Goal: Find specific page/section: Find specific page/section

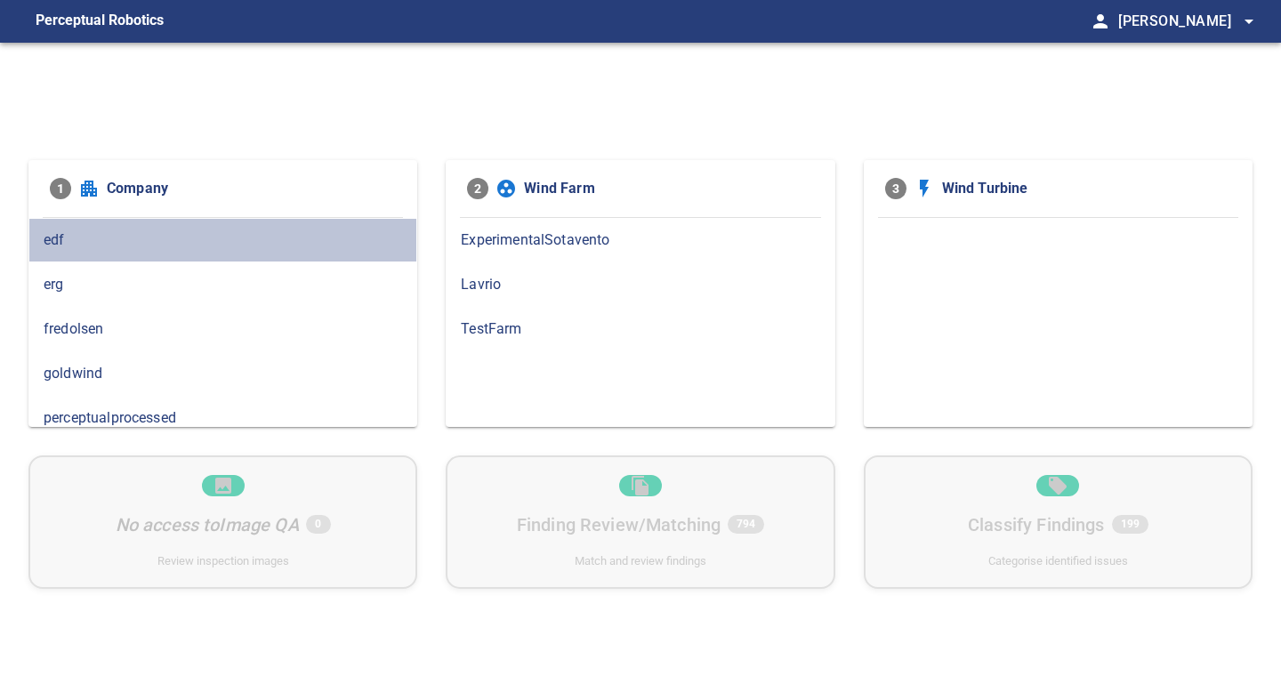
click at [104, 238] on span "edf" at bounding box center [223, 240] width 359 height 21
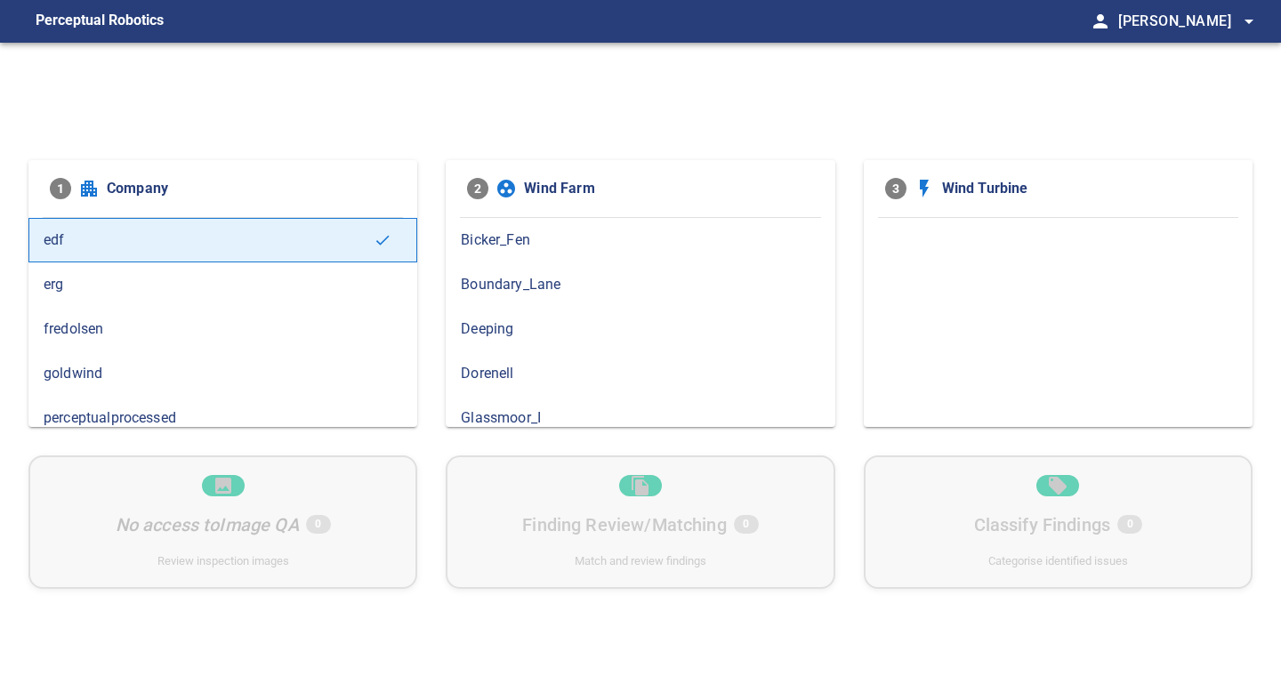
click at [112, 290] on span "erg" at bounding box center [223, 284] width 359 height 21
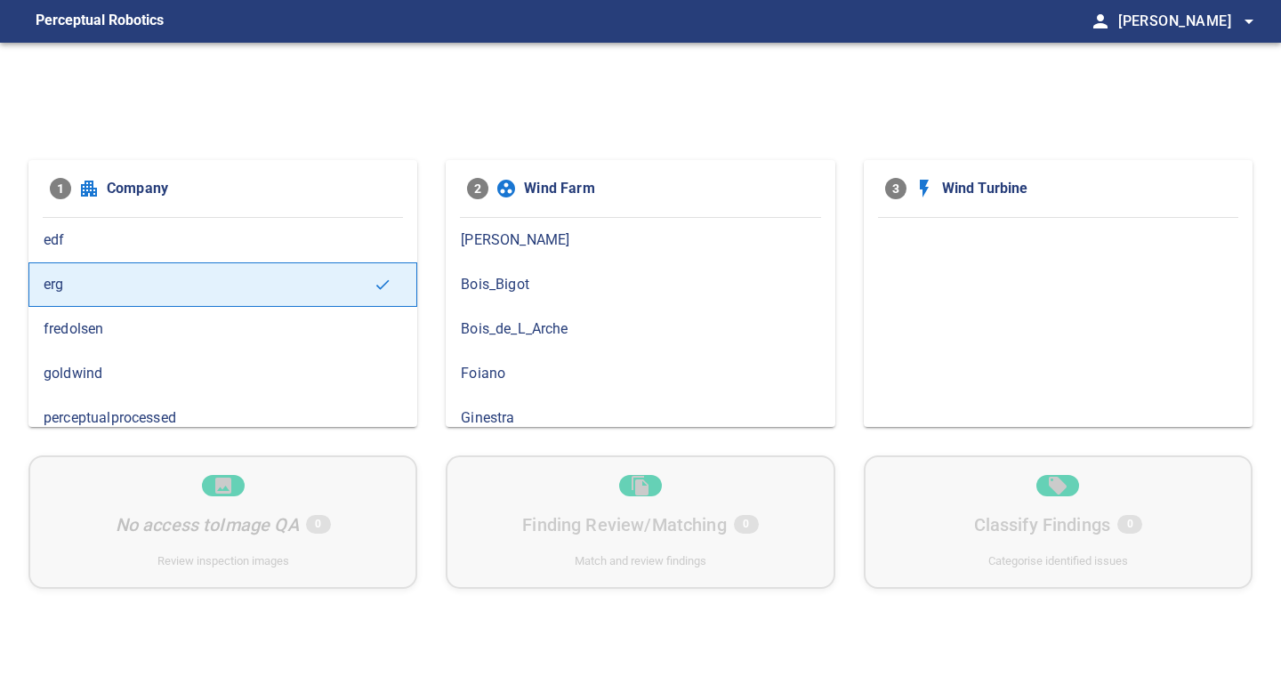
click at [118, 321] on span "fredolsen" at bounding box center [223, 328] width 359 height 21
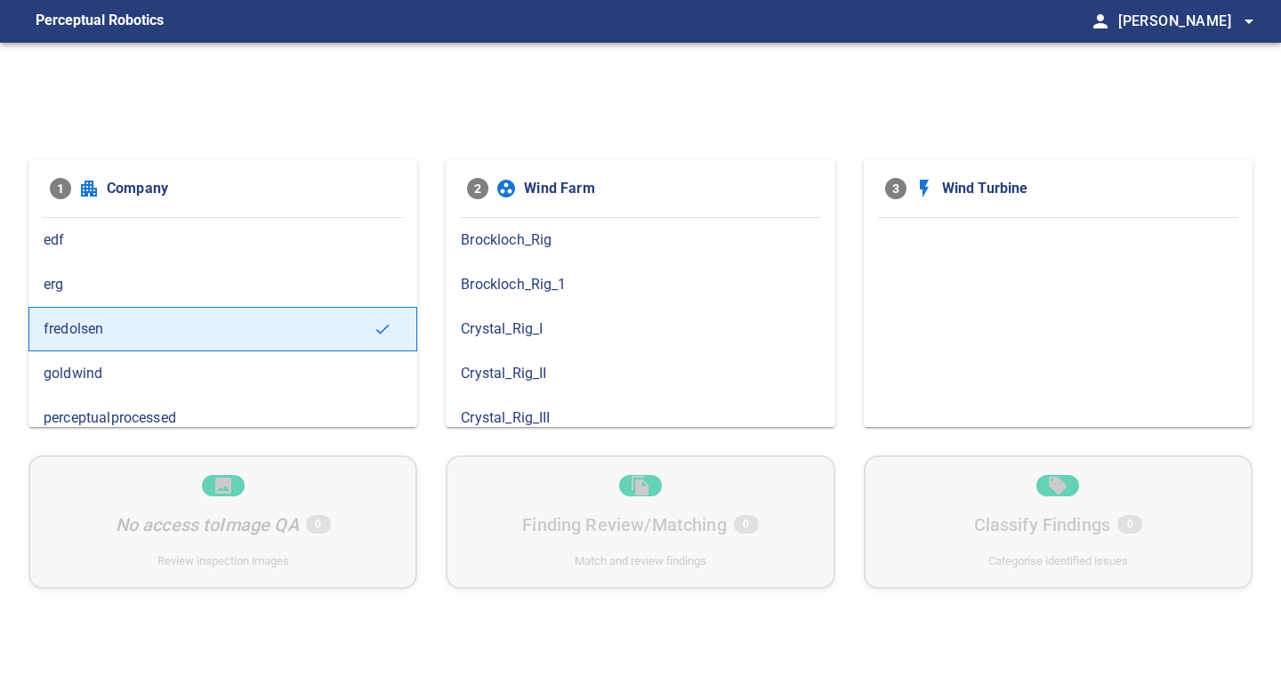
scroll to position [19, 0]
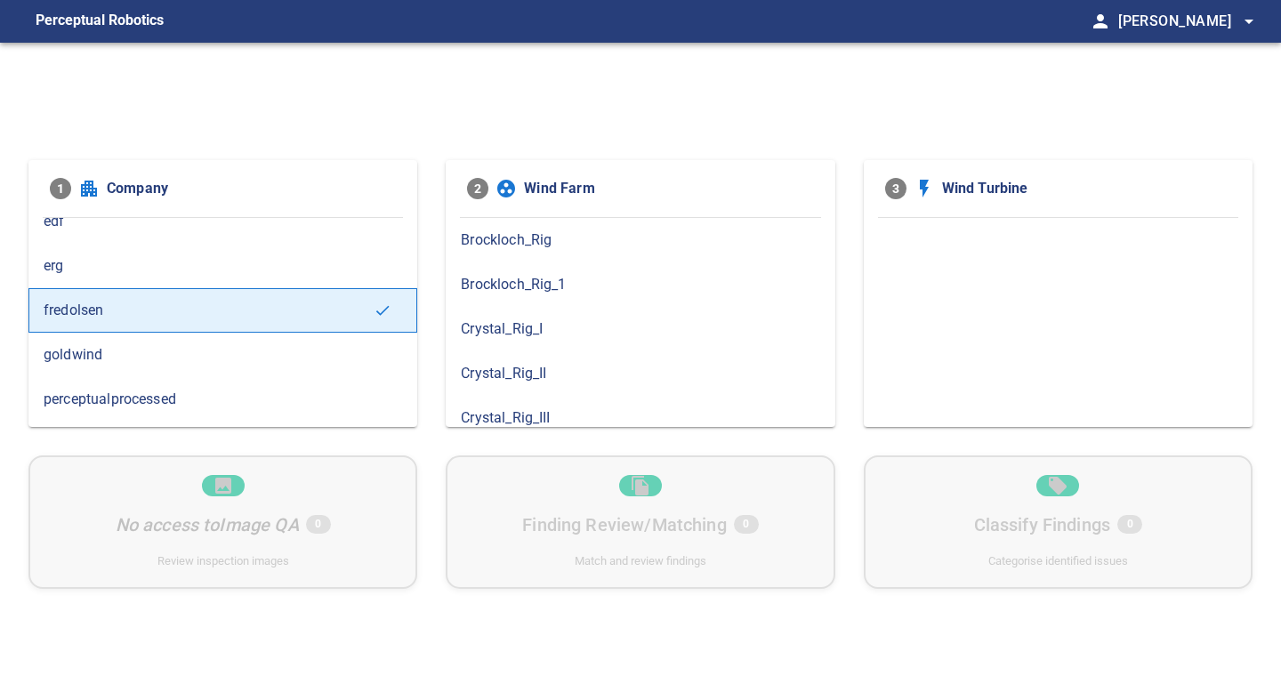
click at [175, 353] on span "goldwind" at bounding box center [223, 354] width 359 height 21
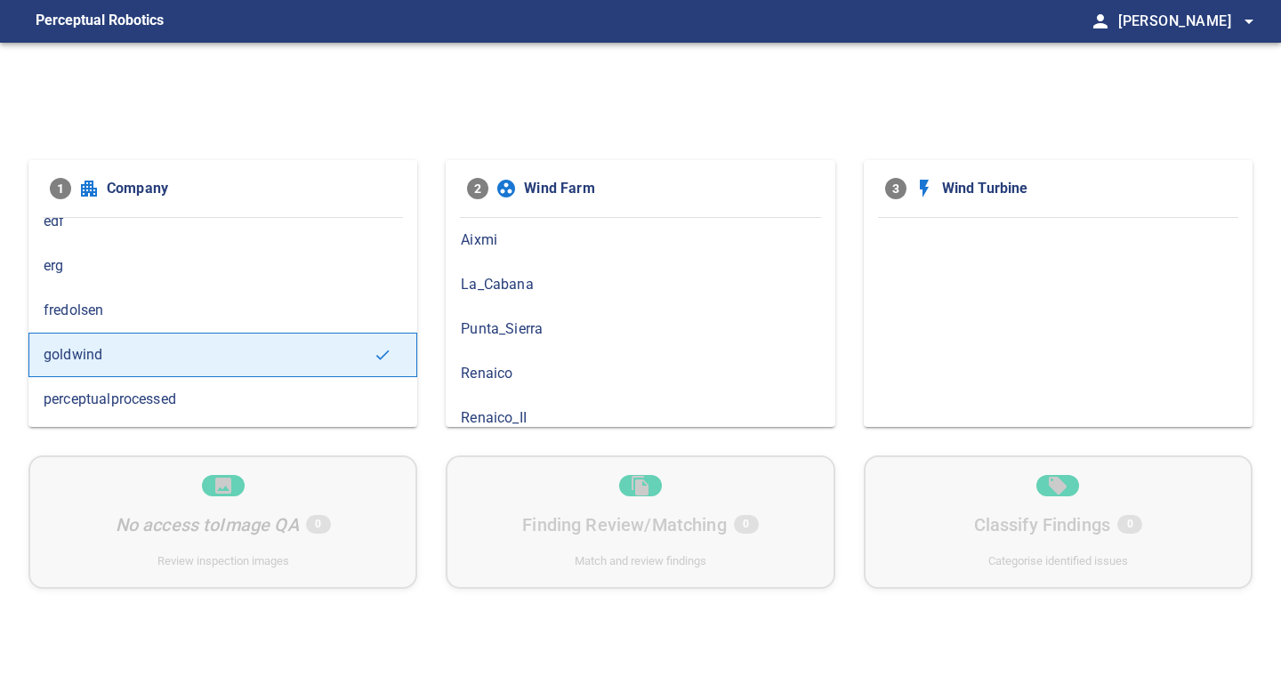
scroll to position [79, 0]
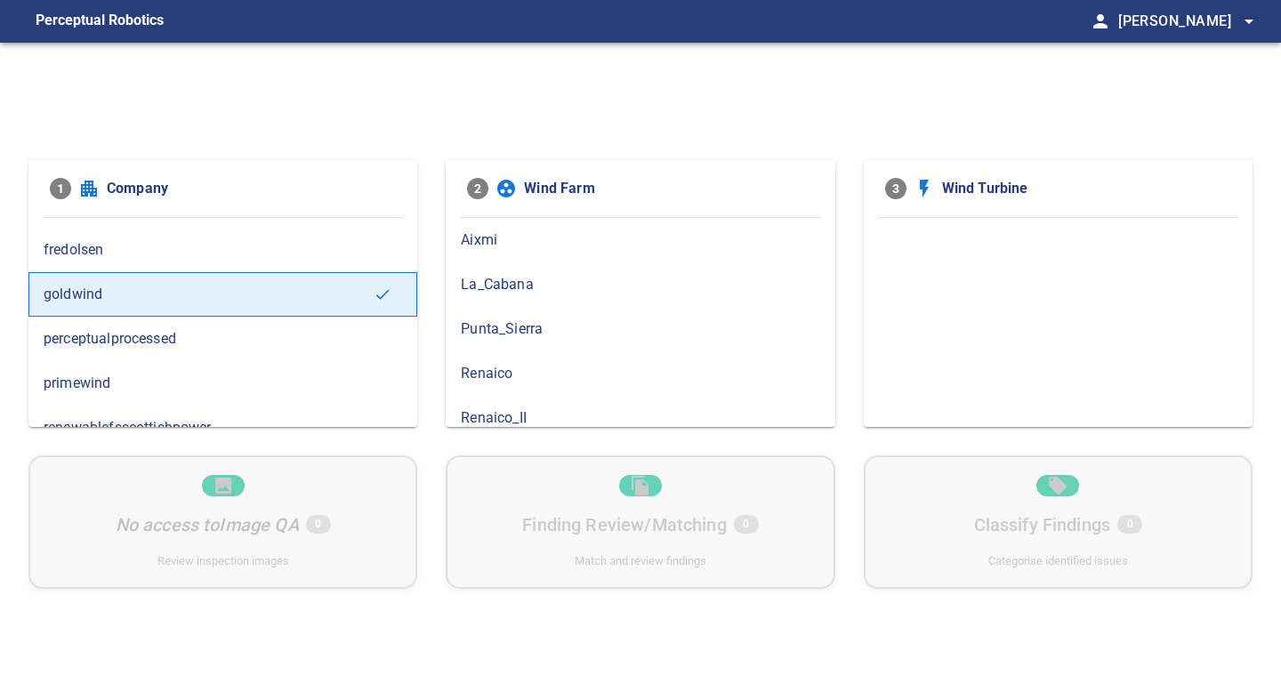
click at [235, 339] on span "perceptualprocessed" at bounding box center [223, 338] width 359 height 21
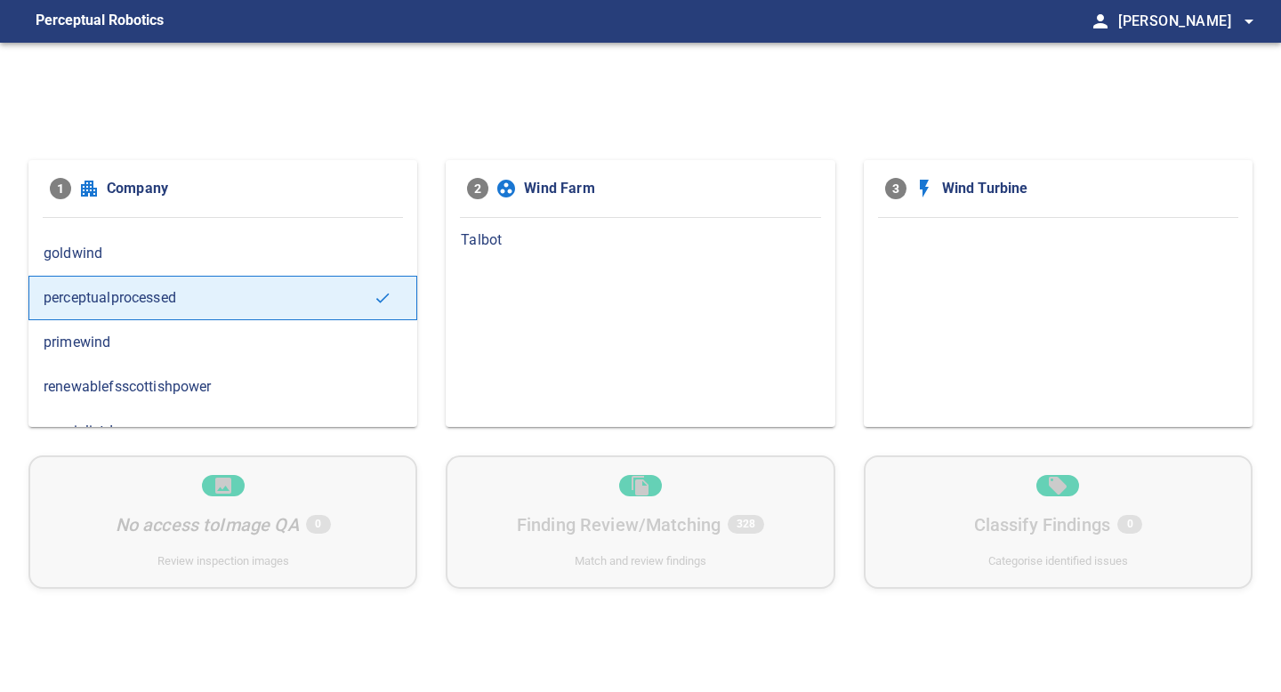
scroll to position [122, 0]
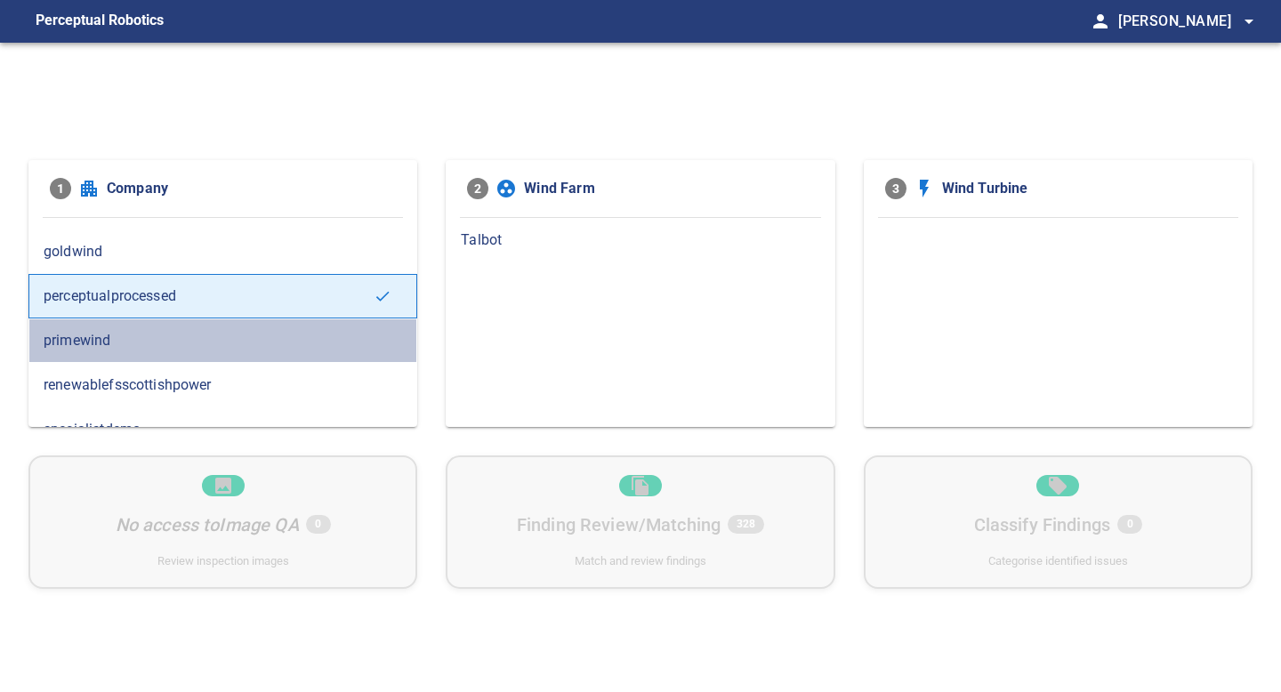
click at [235, 339] on span "primewind" at bounding box center [223, 340] width 359 height 21
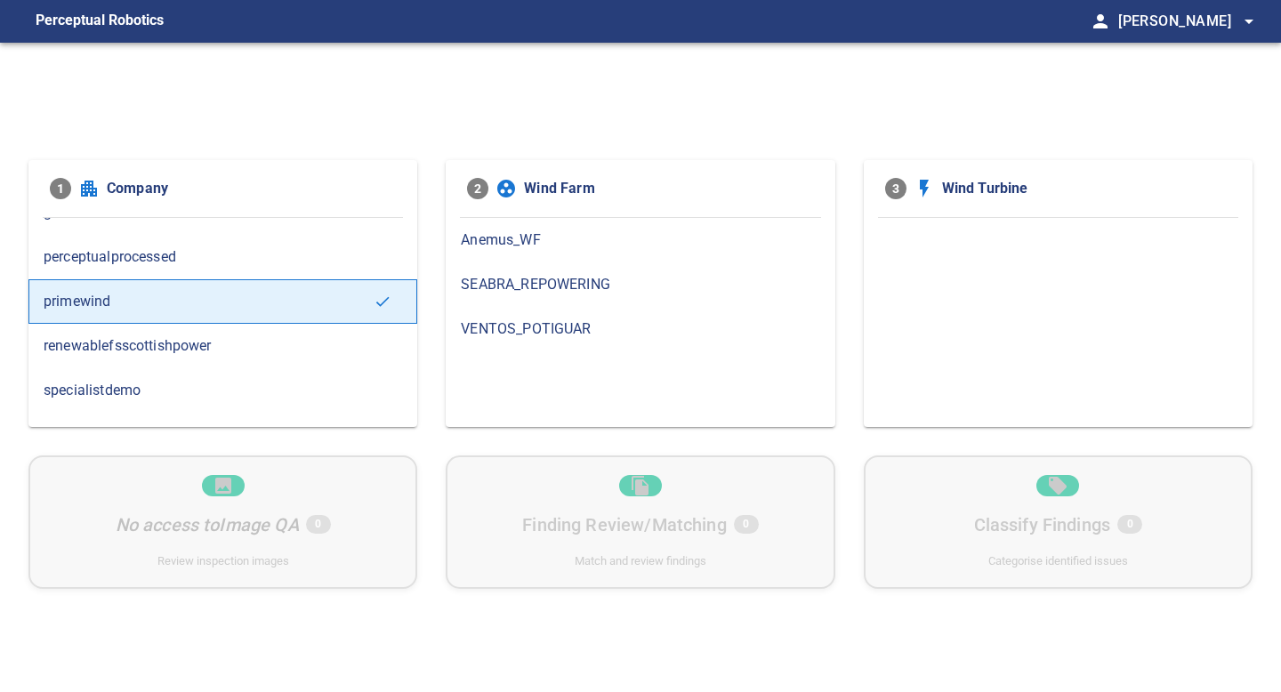
scroll to position [165, 0]
click at [253, 258] on span "perceptualprocessed" at bounding box center [223, 253] width 359 height 21
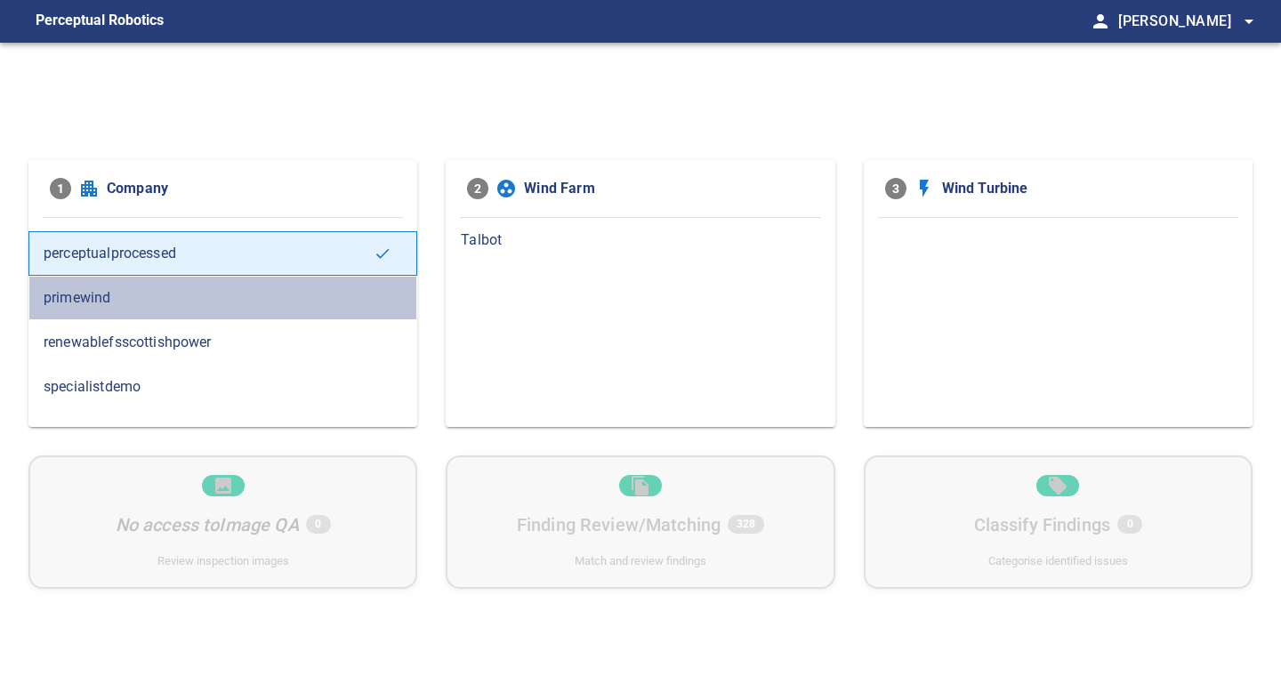
click at [260, 301] on span "primewind" at bounding box center [223, 297] width 359 height 21
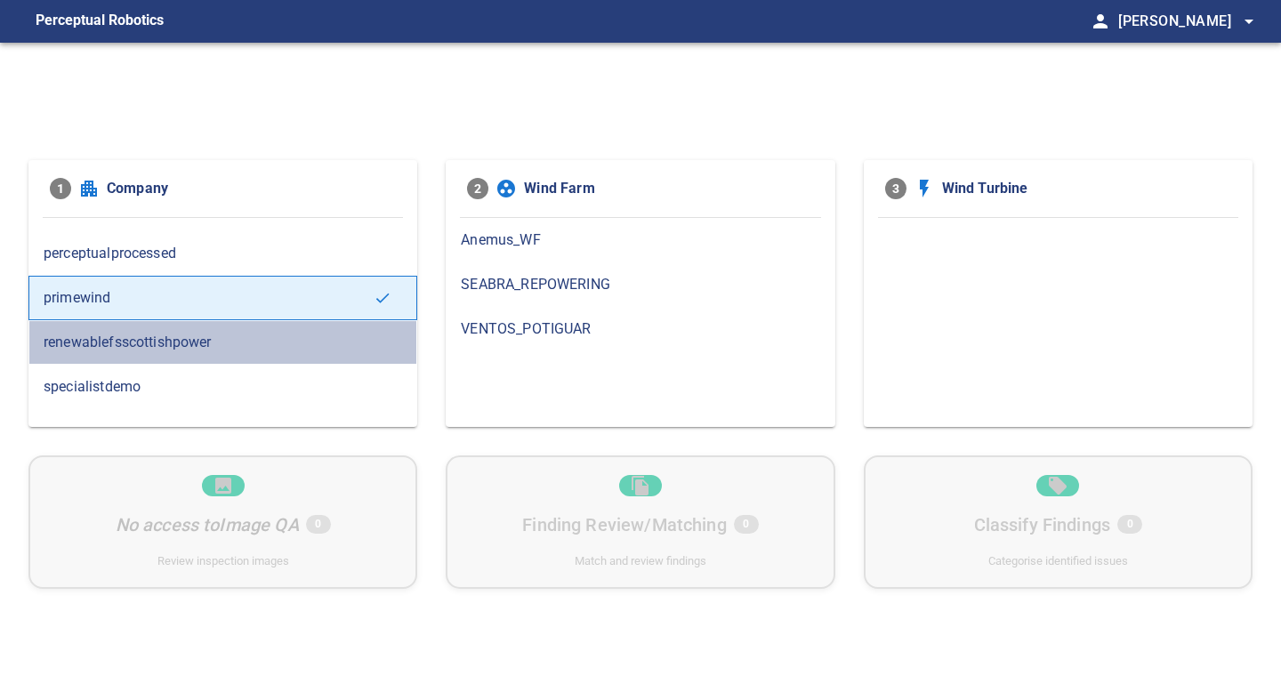
click at [270, 342] on span "renewablefsscottishpower" at bounding box center [223, 342] width 359 height 21
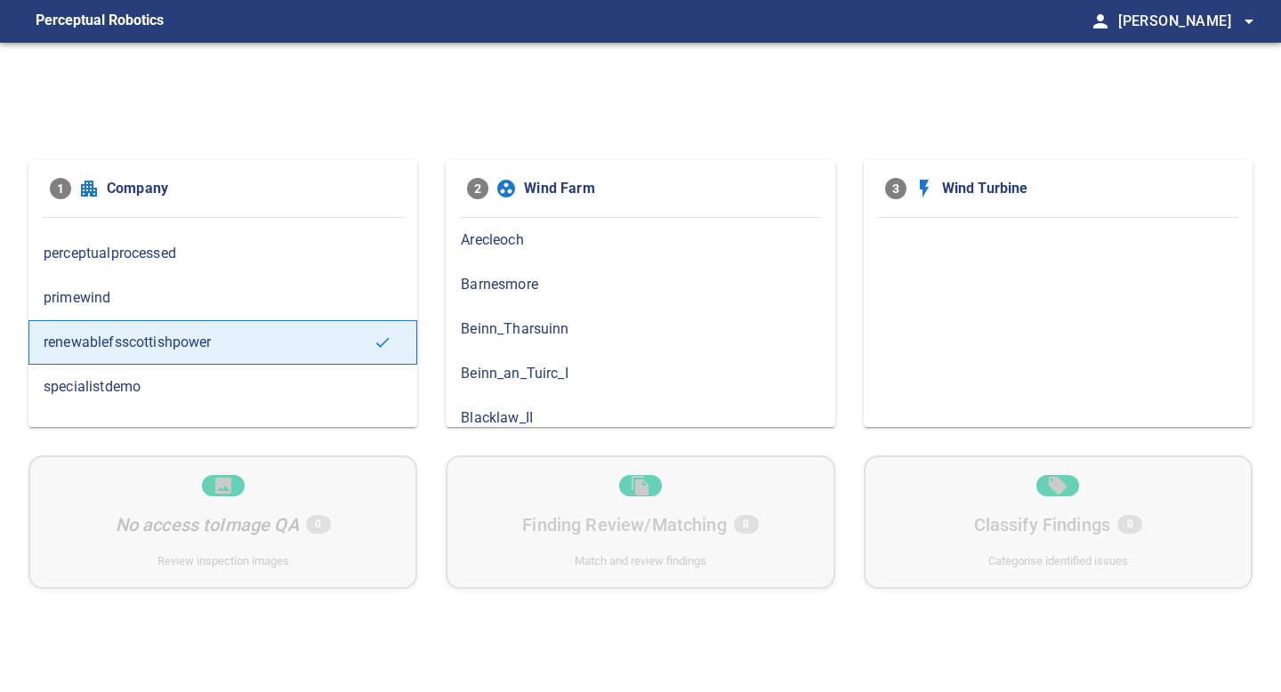
click at [271, 389] on span "specialistdemo" at bounding box center [223, 386] width 359 height 21
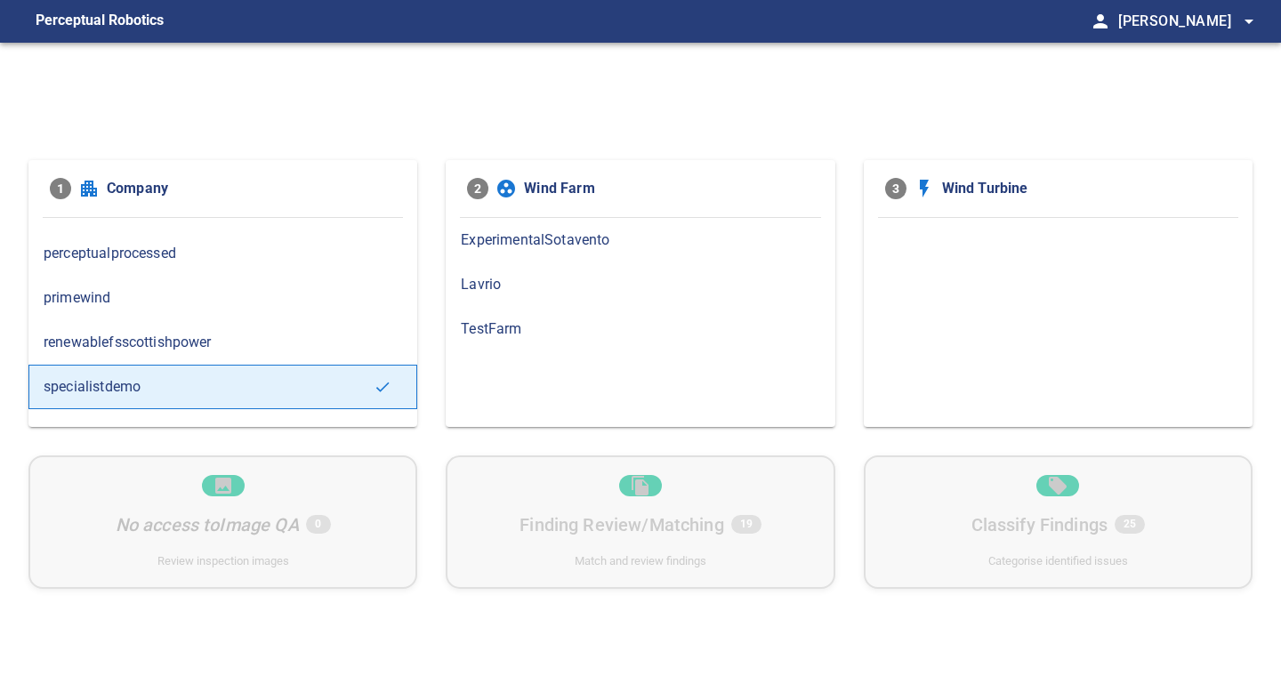
scroll to position [191, 0]
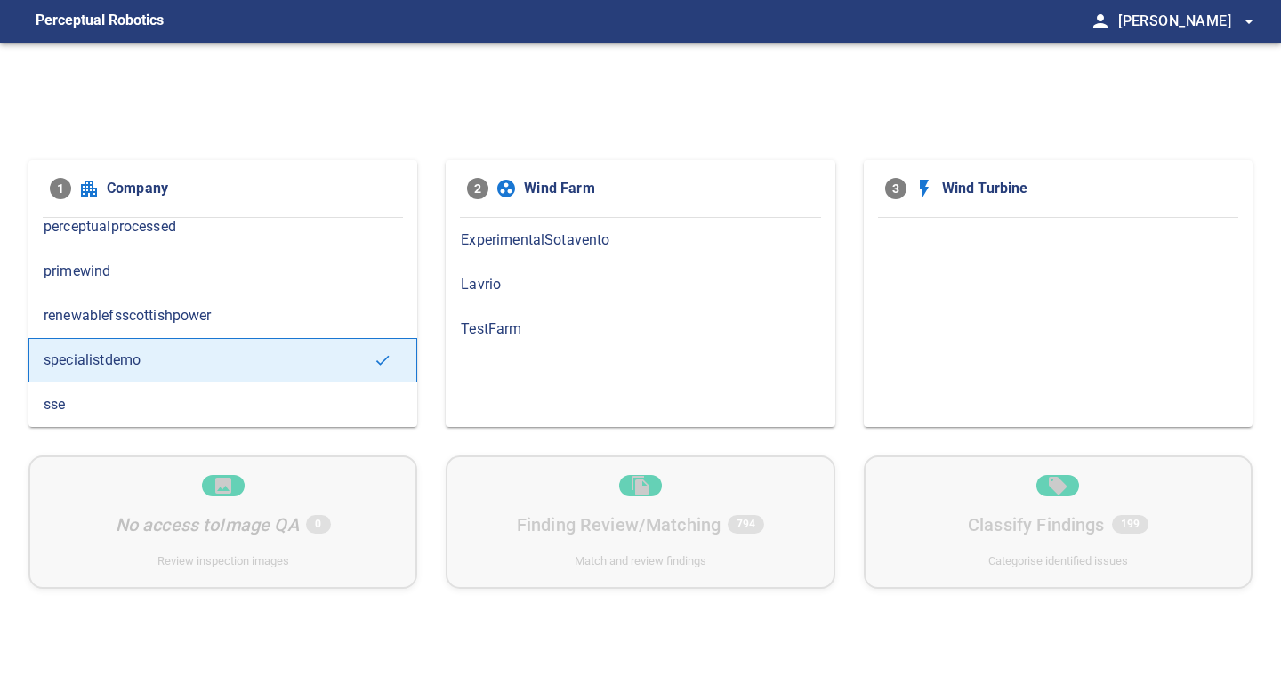
click at [272, 396] on span "sse" at bounding box center [223, 404] width 359 height 21
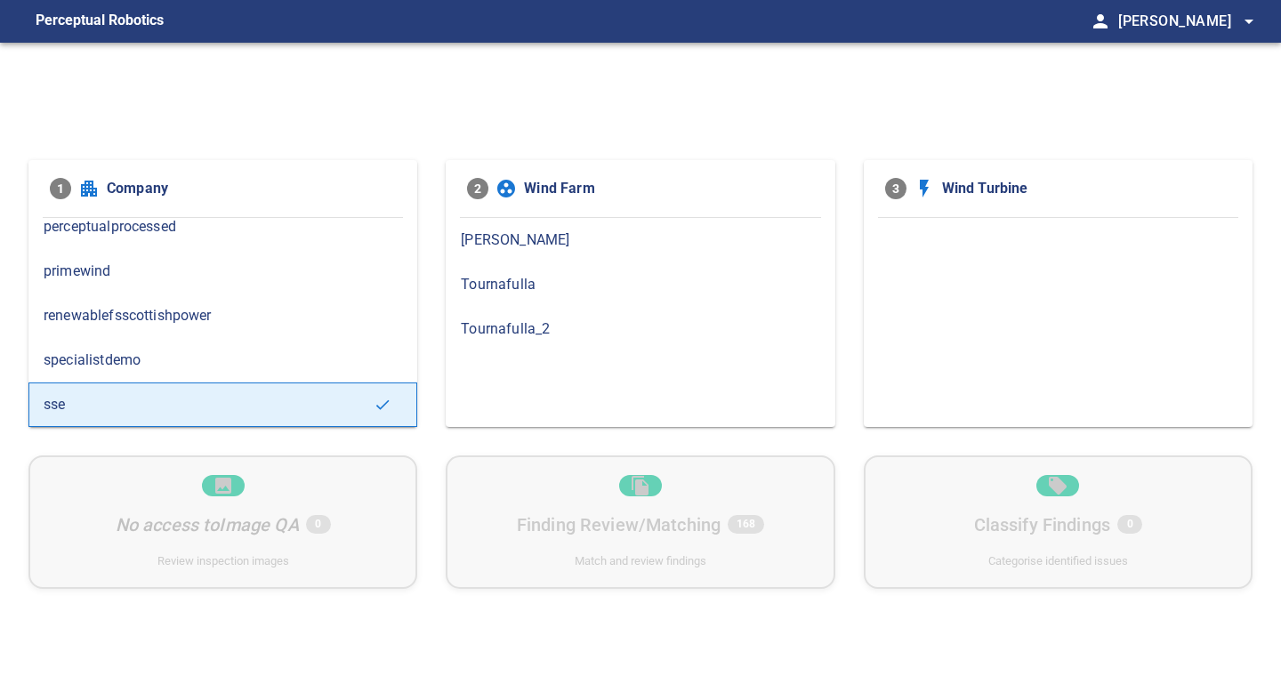
click at [471, 242] on span "[PERSON_NAME]" at bounding box center [640, 240] width 359 height 21
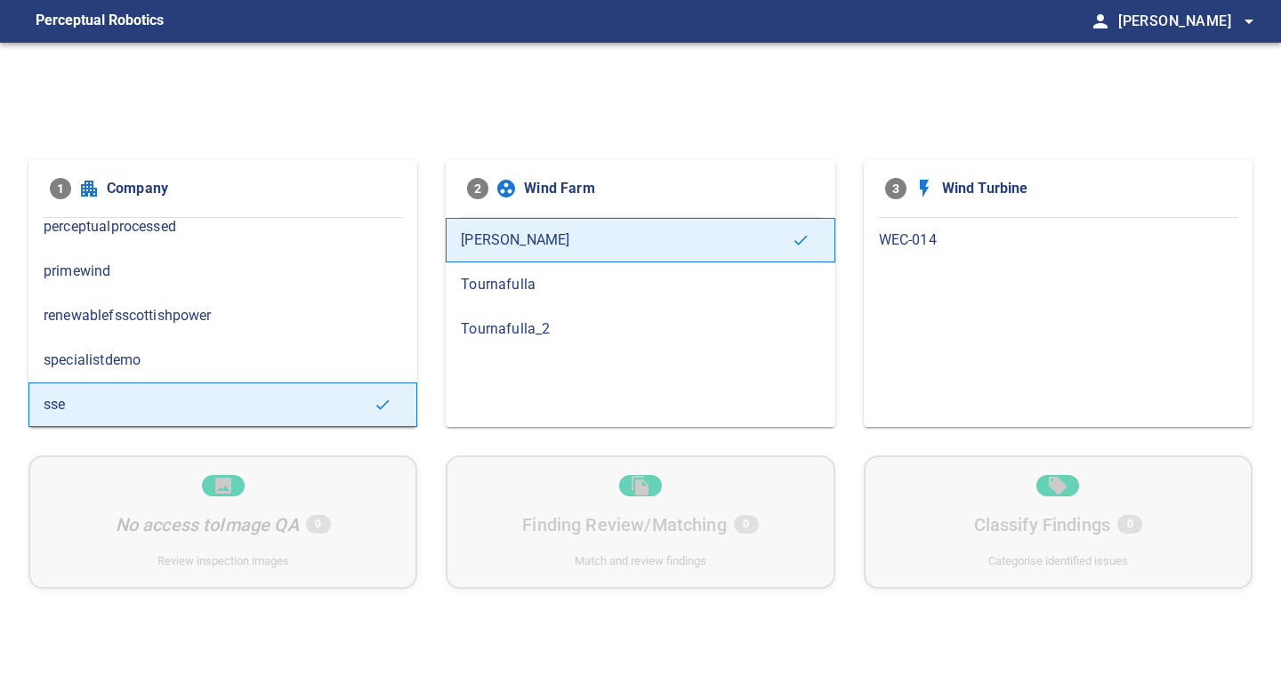
click at [489, 281] on span "Tournafulla" at bounding box center [640, 284] width 359 height 21
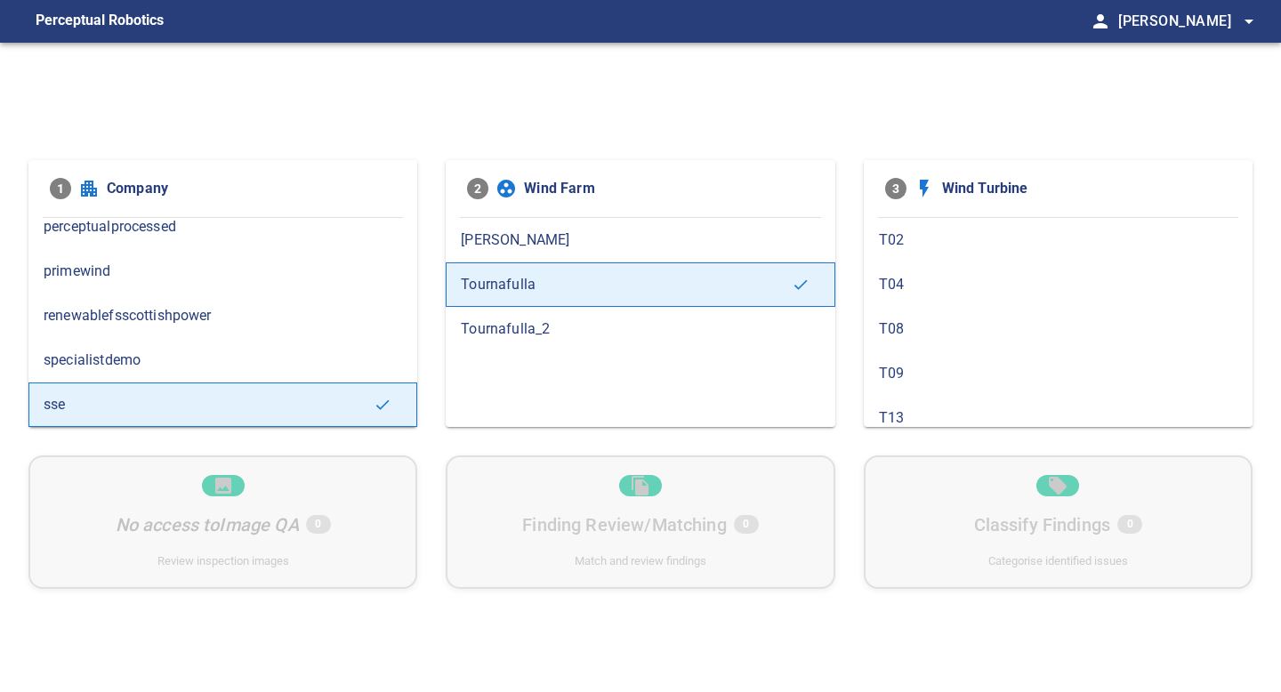
click at [492, 329] on span "Tournafulla_2" at bounding box center [640, 328] width 359 height 21
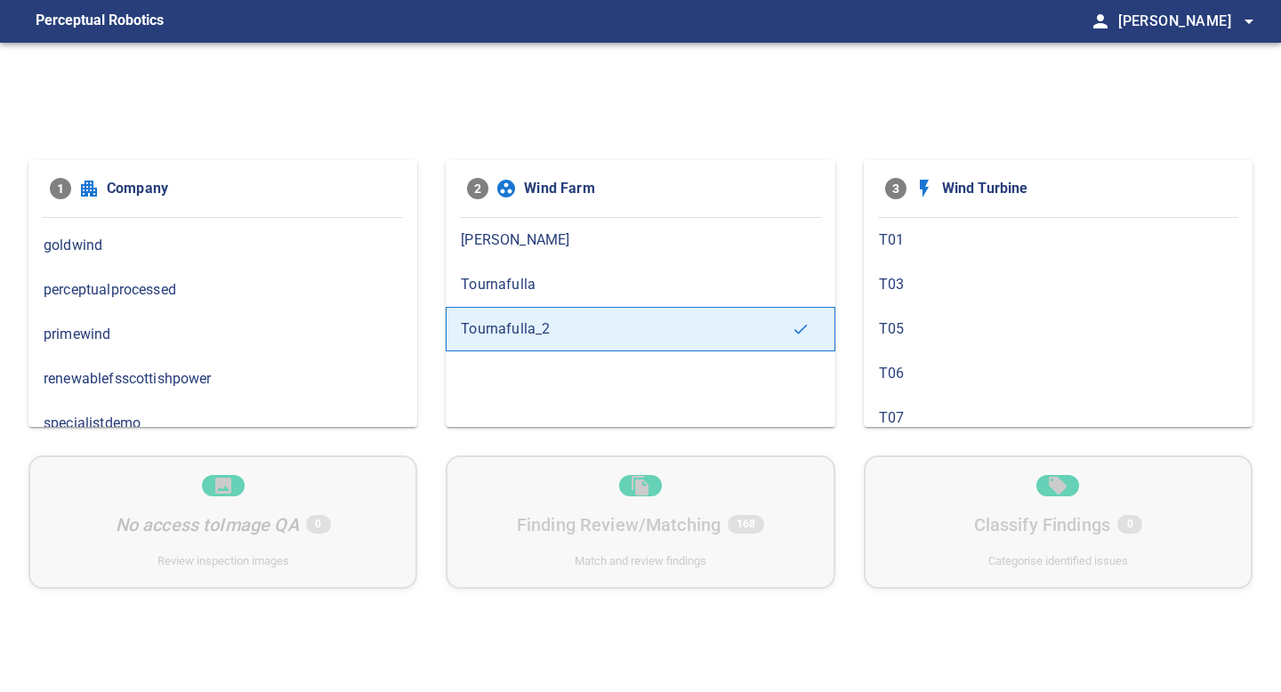
scroll to position [126, 0]
click at [175, 346] on span "primewind" at bounding box center [223, 336] width 359 height 21
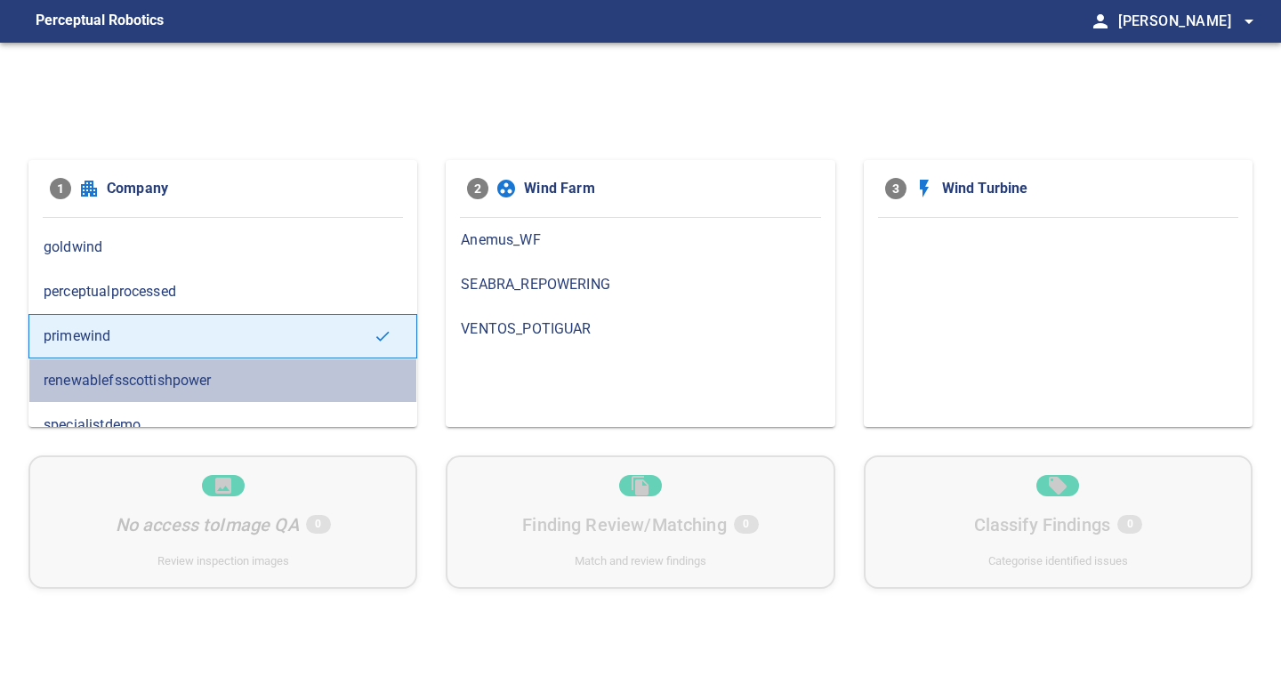
click at [180, 373] on span "renewablefsscottishpower" at bounding box center [223, 380] width 359 height 21
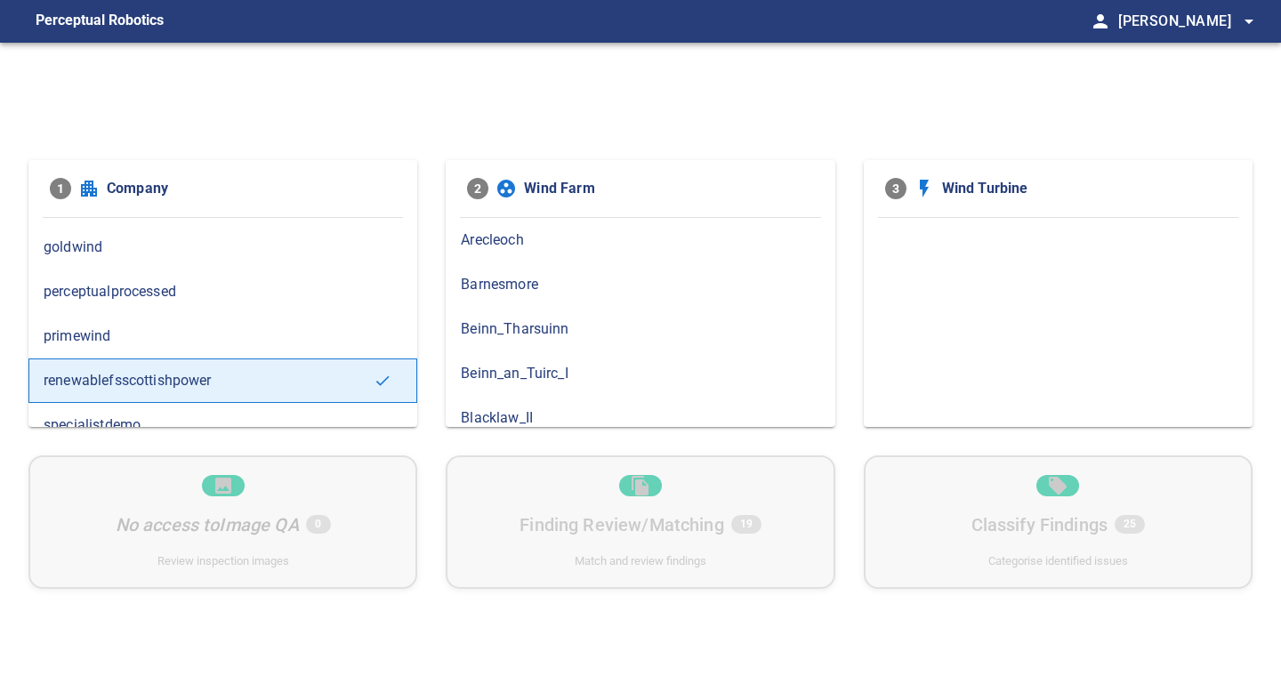
scroll to position [157, 0]
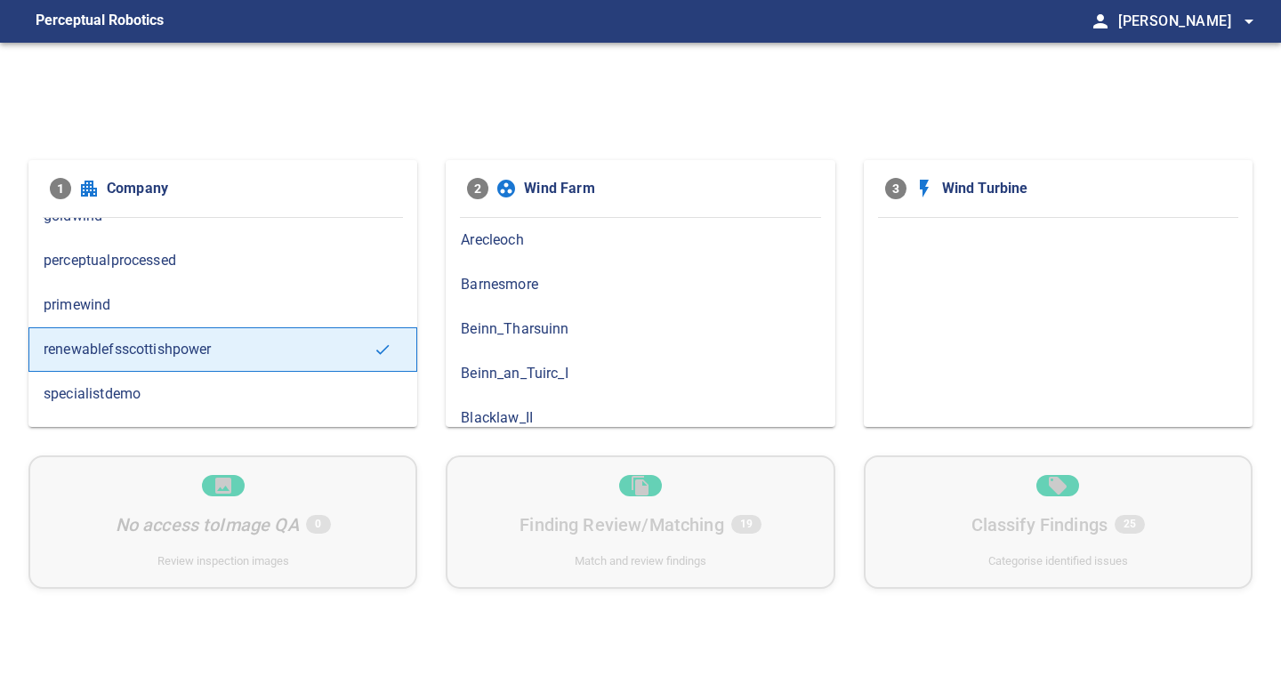
click at [186, 256] on span "perceptualprocessed" at bounding box center [223, 260] width 359 height 21
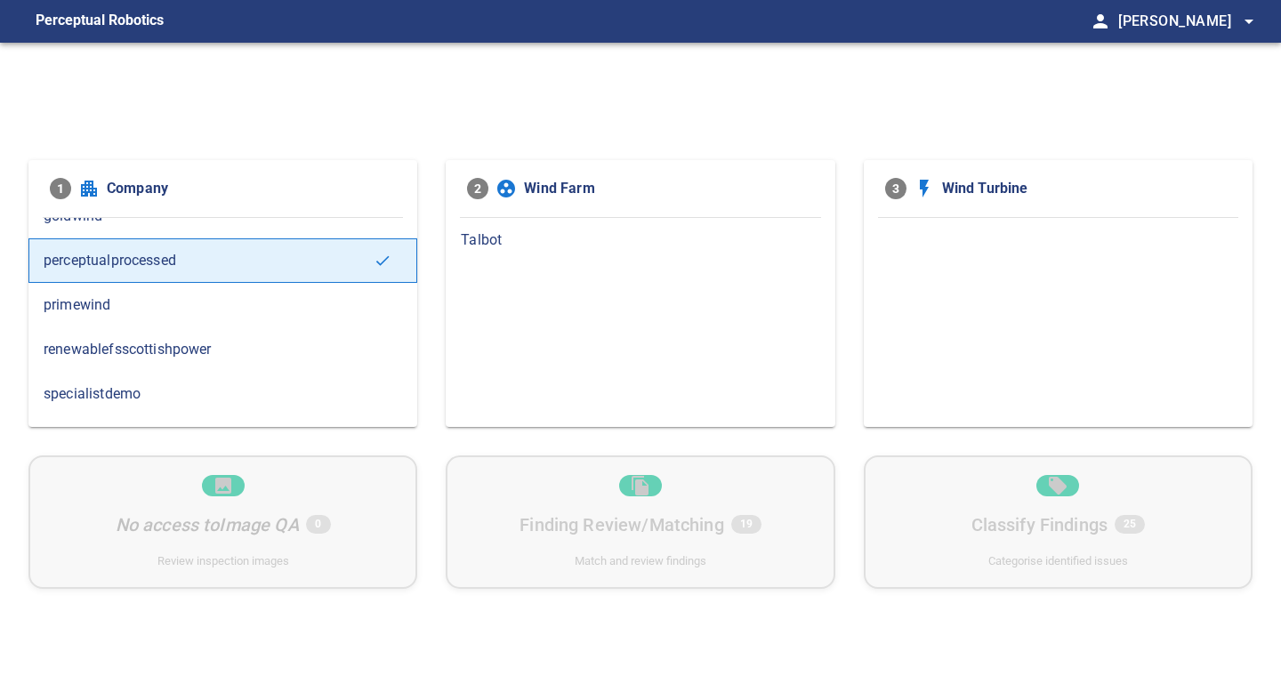
click at [479, 243] on span "Talbot" at bounding box center [640, 240] width 359 height 21
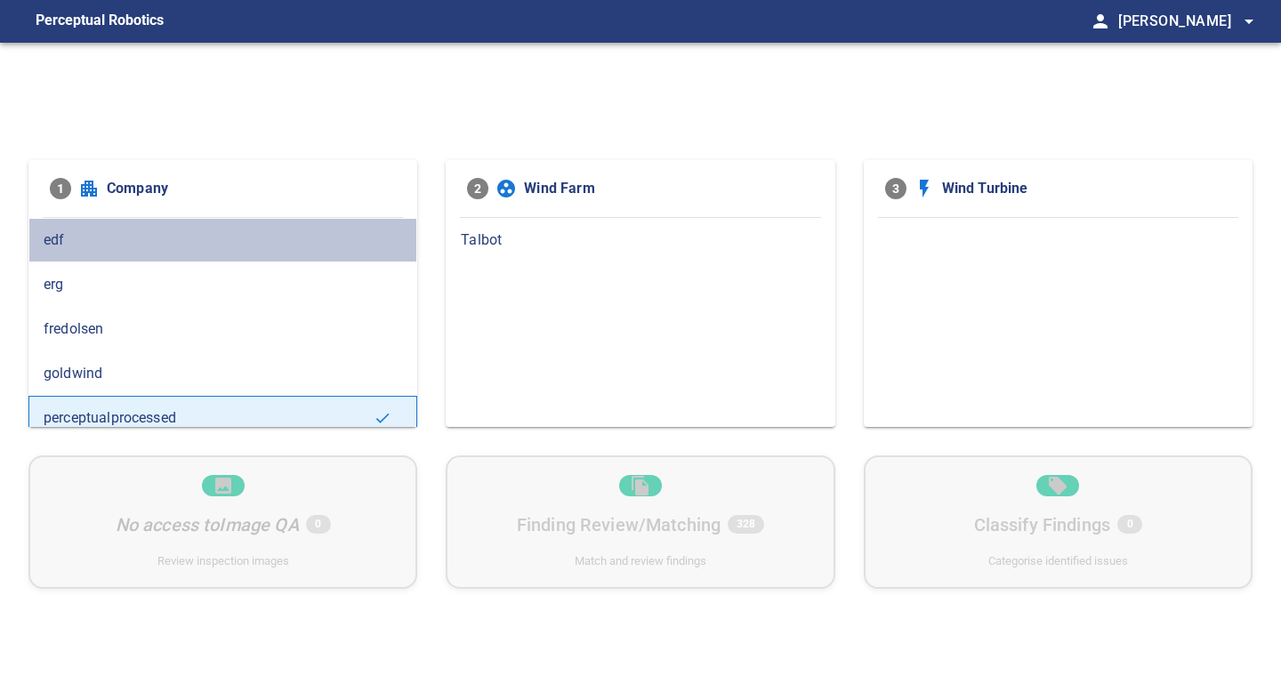
click at [107, 234] on span "edf" at bounding box center [223, 240] width 359 height 21
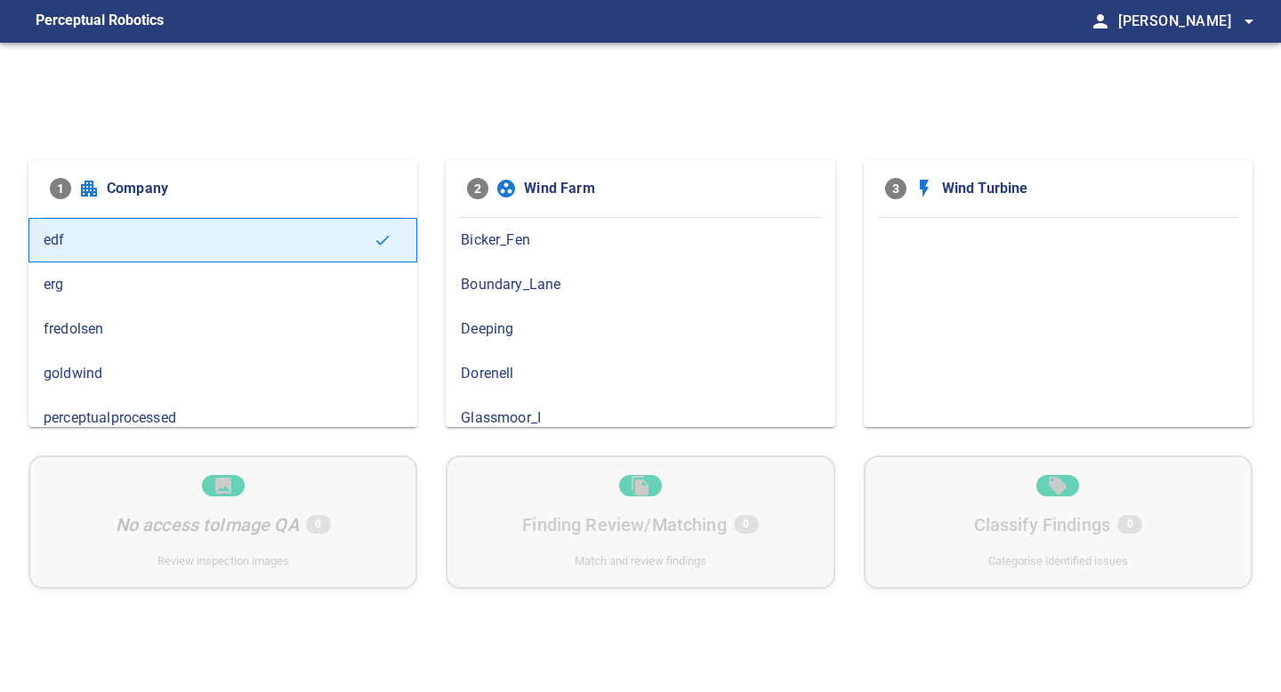
scroll to position [31, 0]
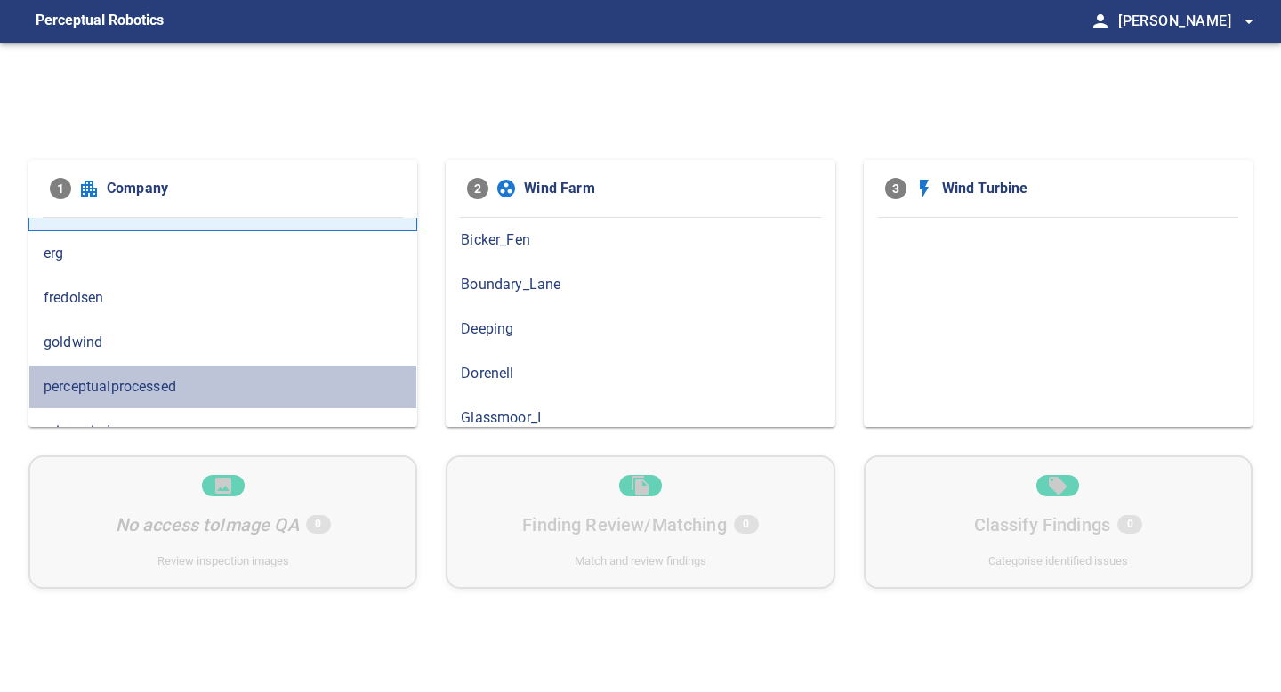
click at [102, 381] on span "perceptualprocessed" at bounding box center [223, 386] width 359 height 21
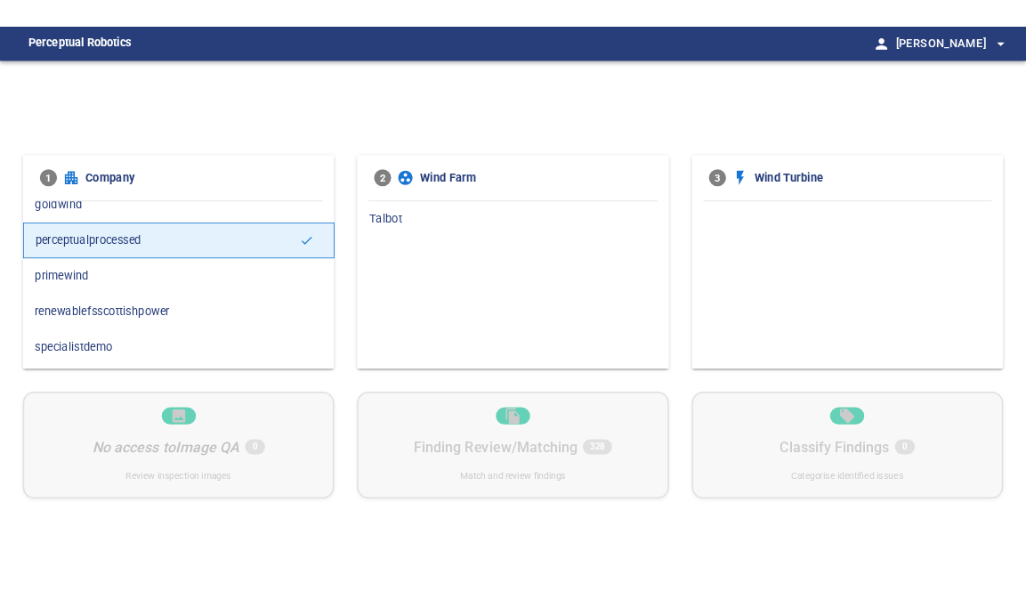
scroll to position [191, 0]
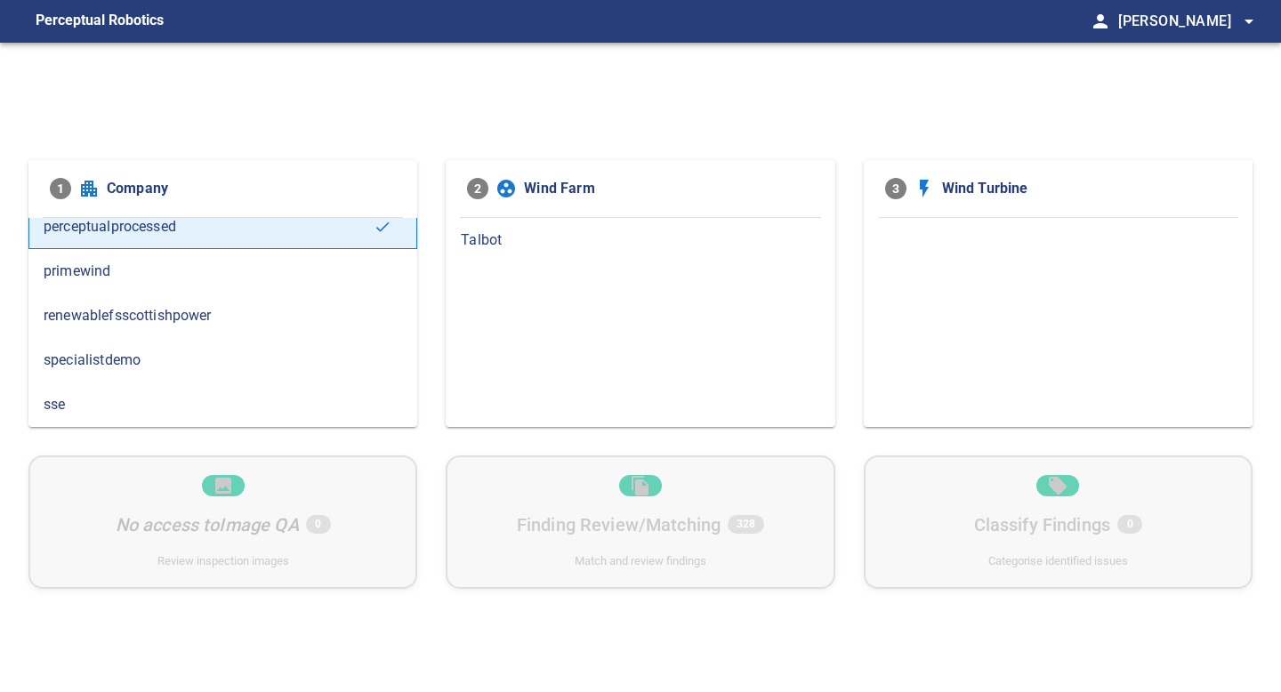
click at [104, 359] on span "specialistdemo" at bounding box center [223, 360] width 359 height 21
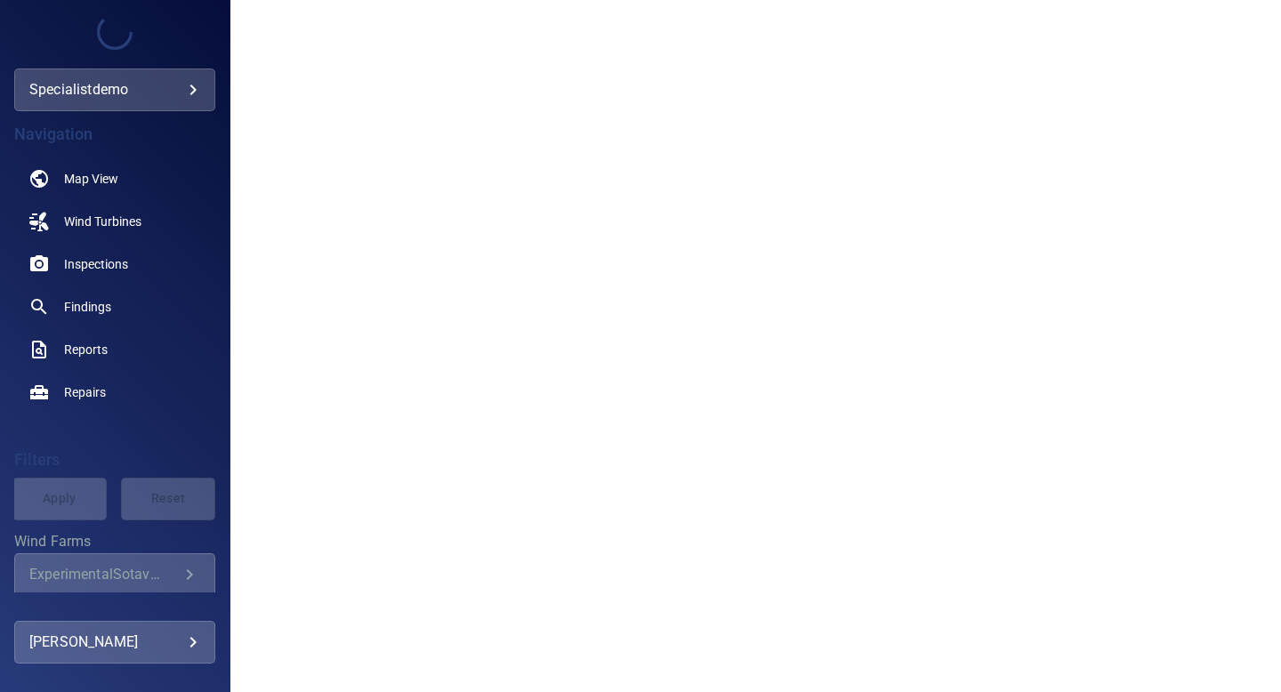
click at [176, 87] on body "**********" at bounding box center [640, 346] width 1281 height 692
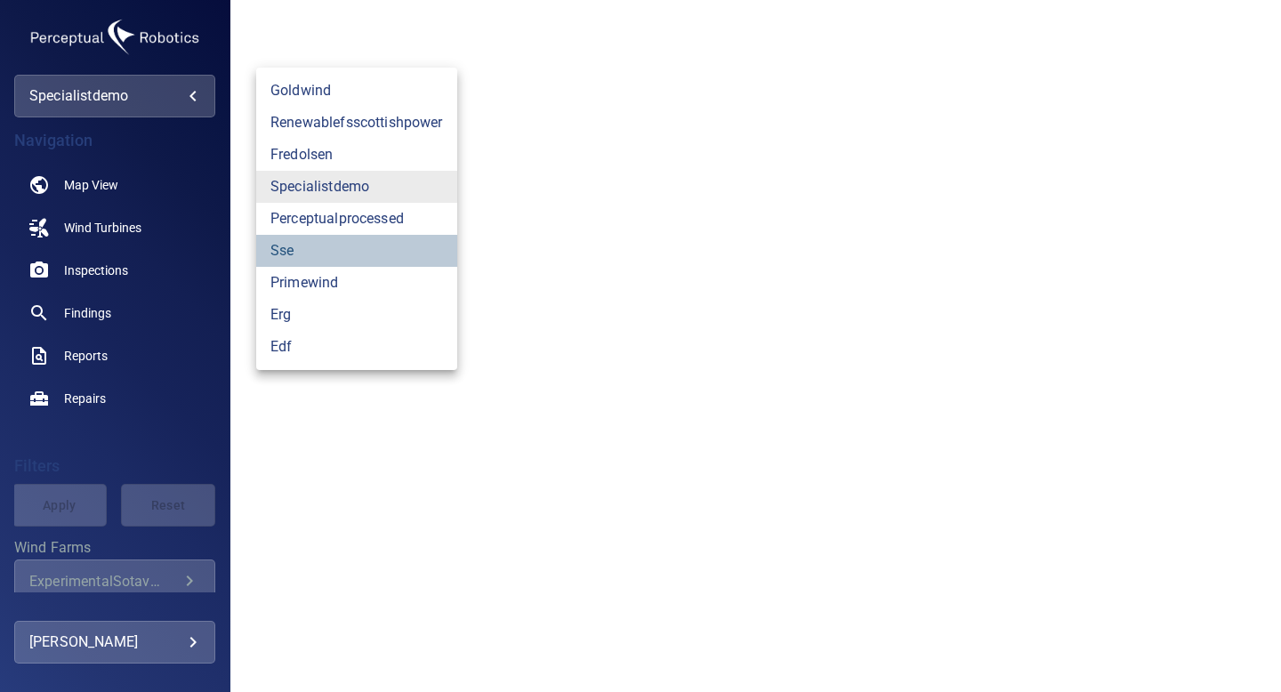
click at [294, 258] on link "sse" at bounding box center [356, 251] width 201 height 32
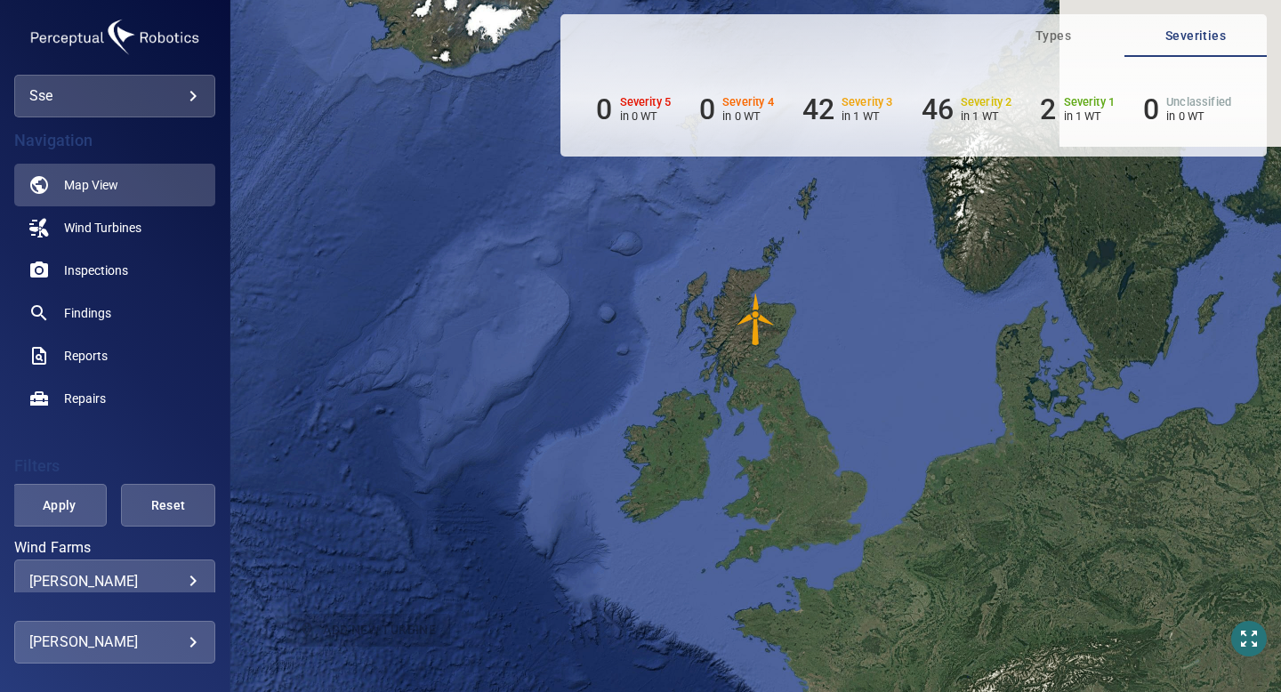
click at [193, 575] on body "**********" at bounding box center [640, 346] width 1281 height 692
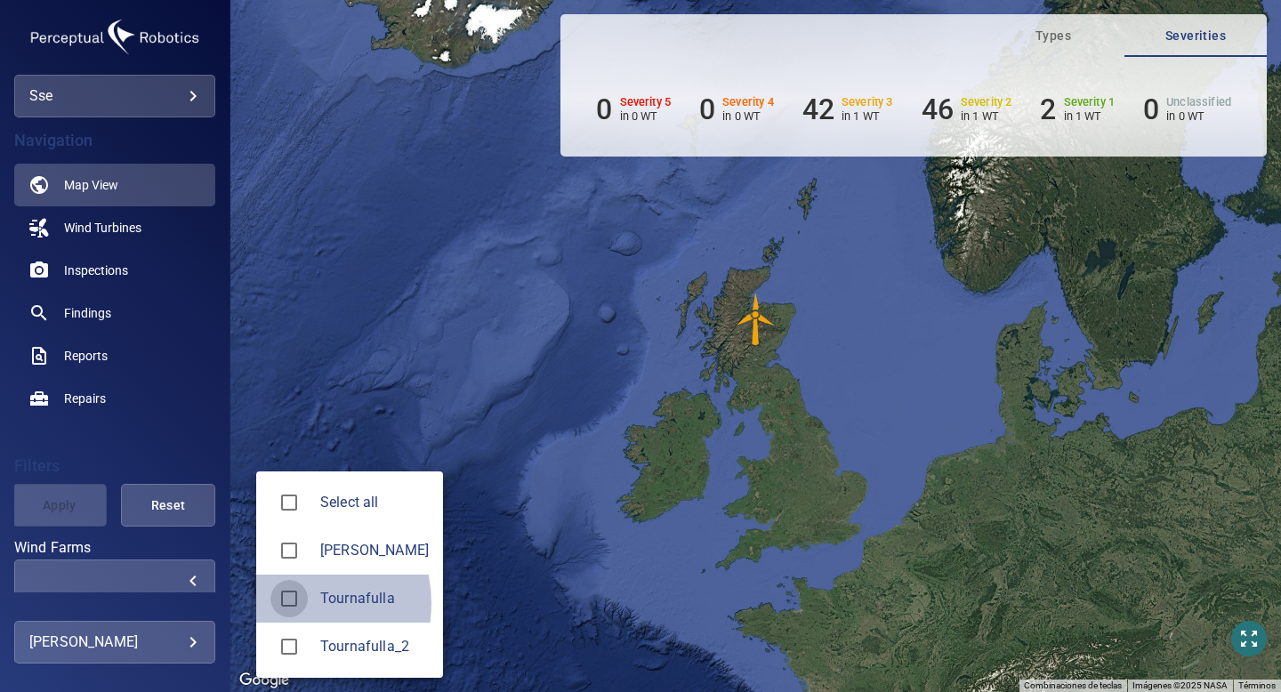
type input "**********"
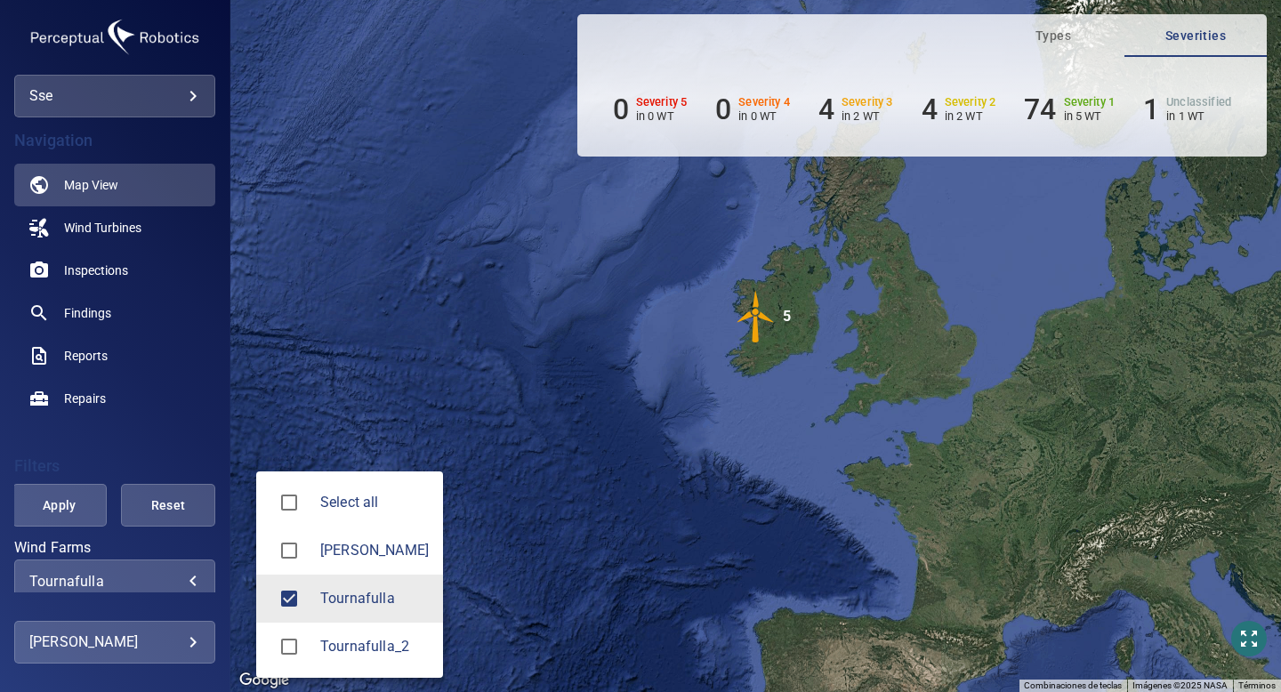
click at [101, 272] on div at bounding box center [640, 346] width 1281 height 692
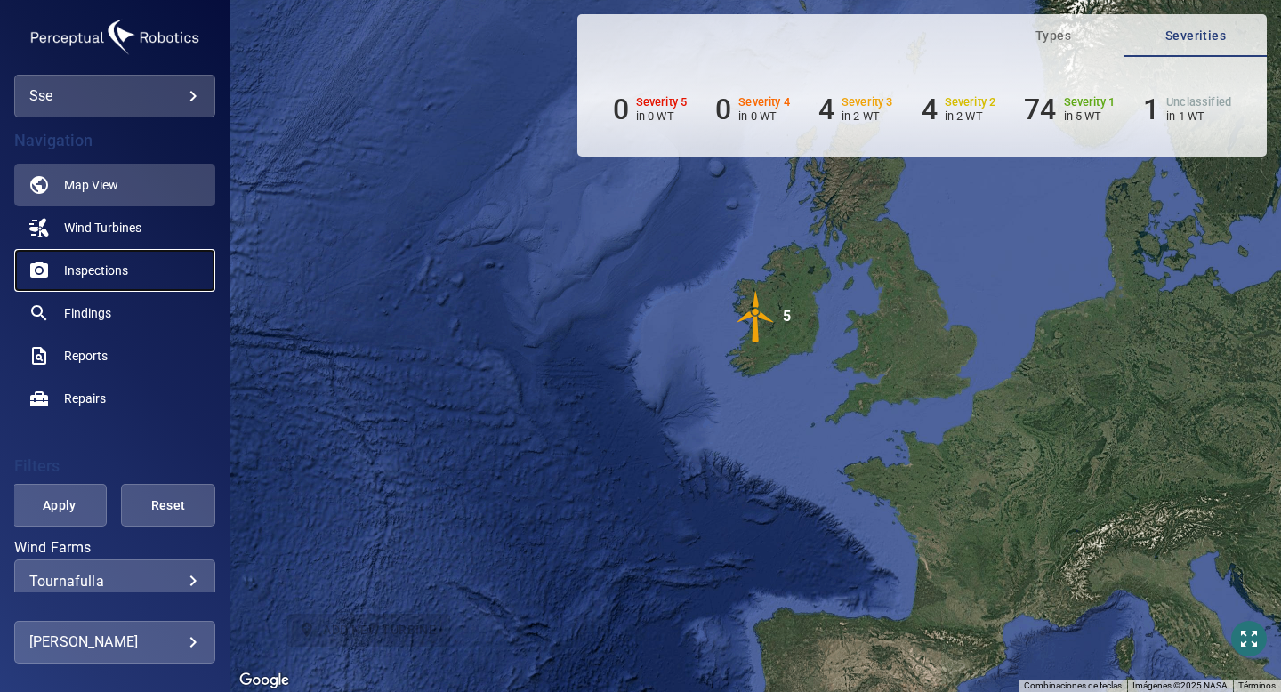
click at [101, 268] on span "Inspections" at bounding box center [96, 271] width 64 height 18
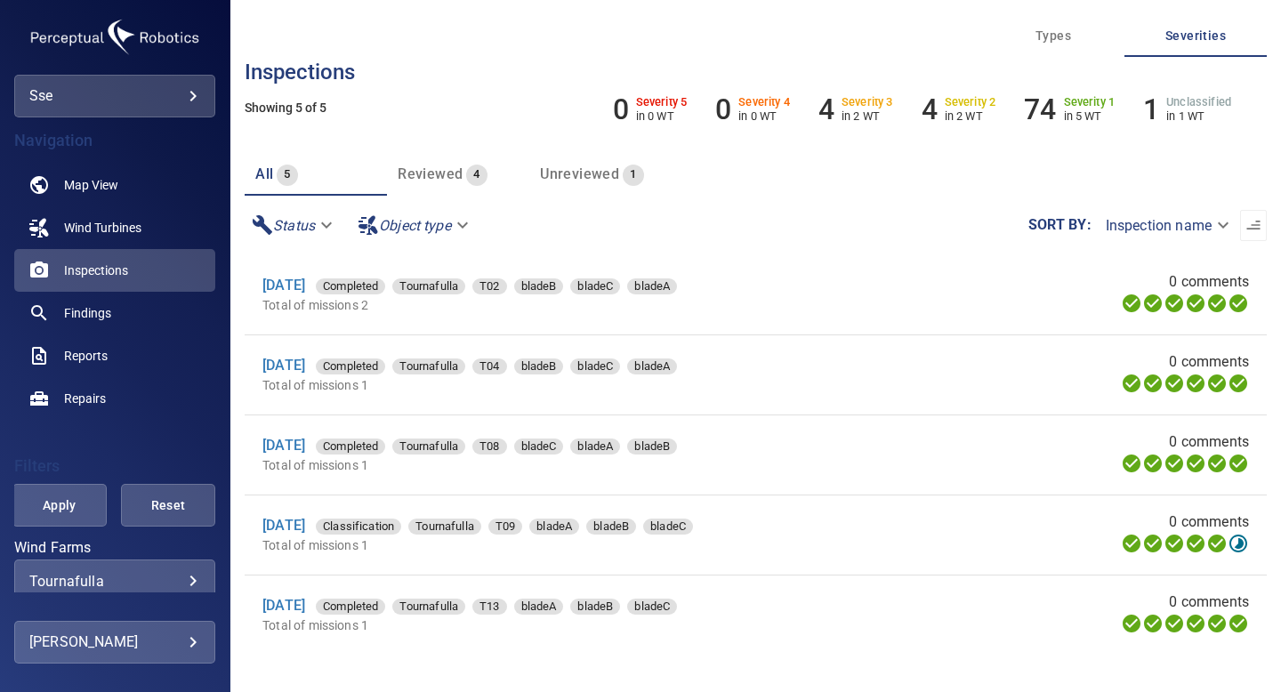
click at [585, 182] on div "Unreviewed 1" at bounding box center [591, 174] width 103 height 25
